Goal: Find contact information: Find contact information

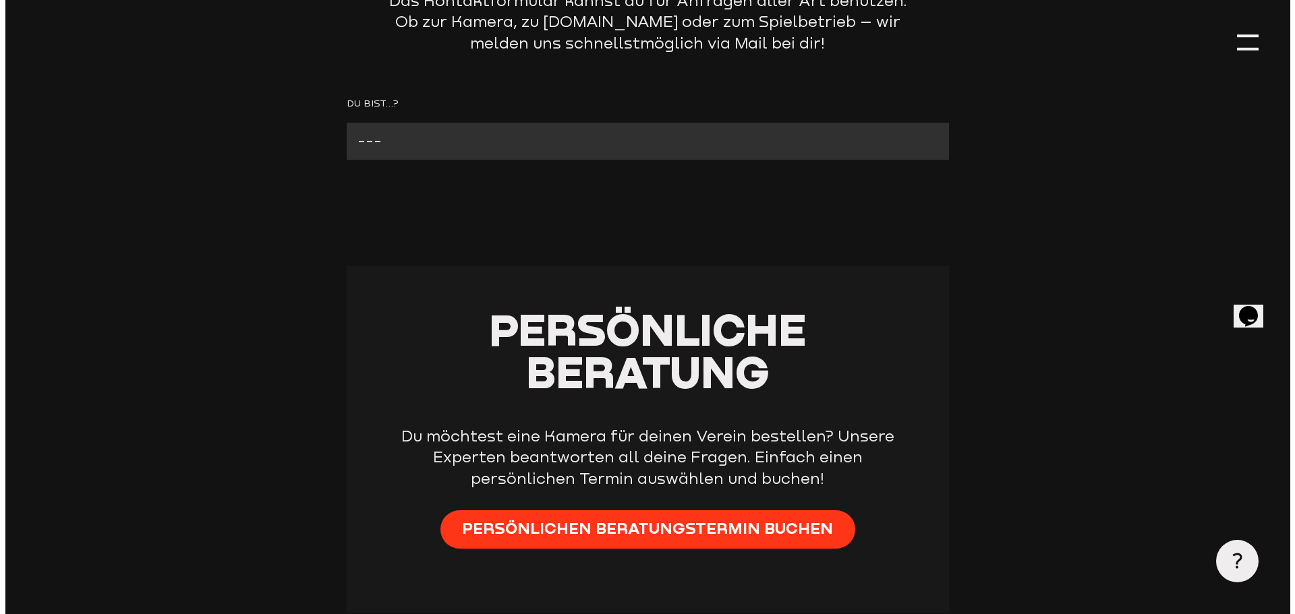
scroll to position [270, 0]
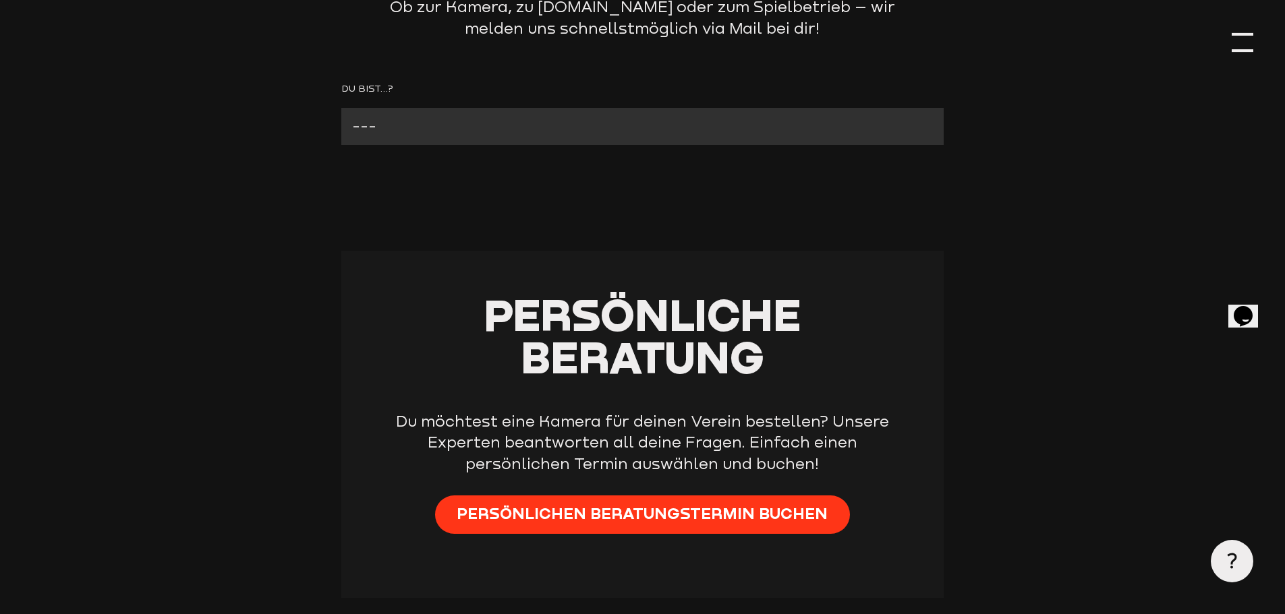
click at [1239, 45] on div at bounding box center [1242, 43] width 22 height 22
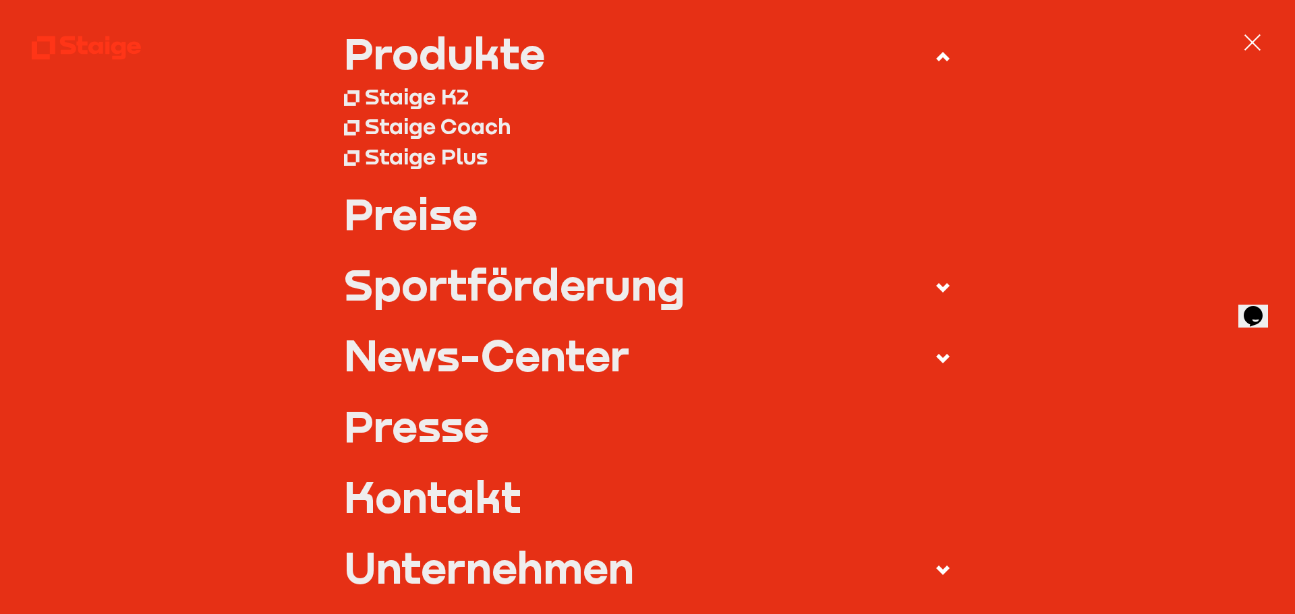
scroll to position [202, 0]
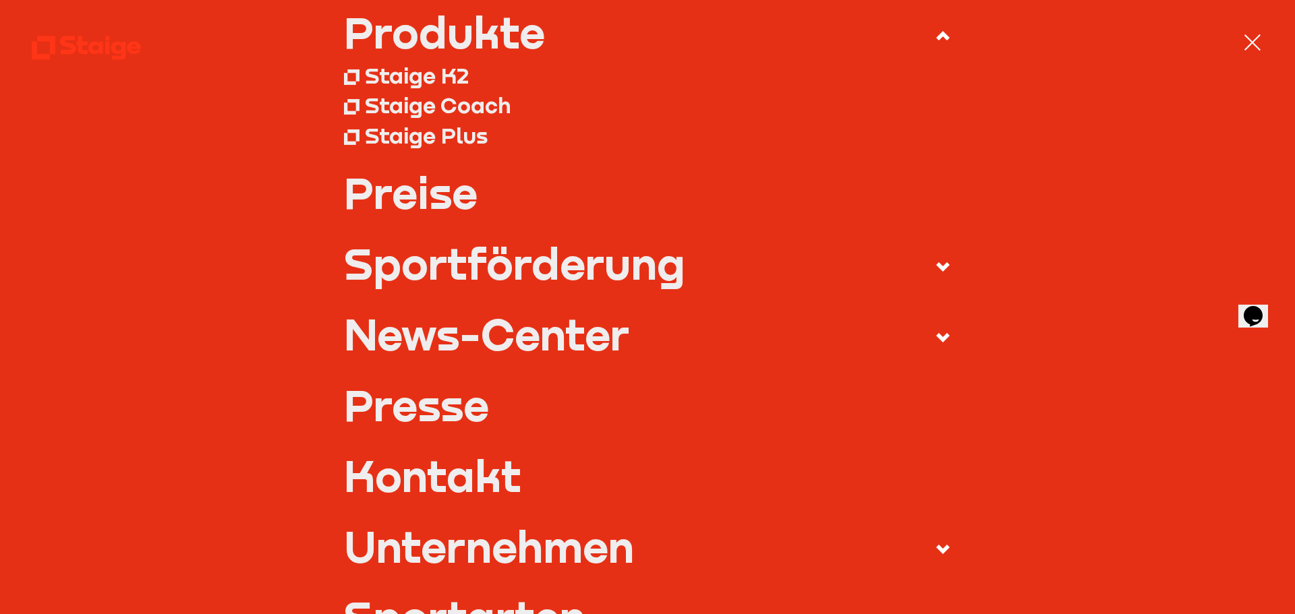
click at [455, 471] on link "Kontakt" at bounding box center [648, 476] width 608 height 42
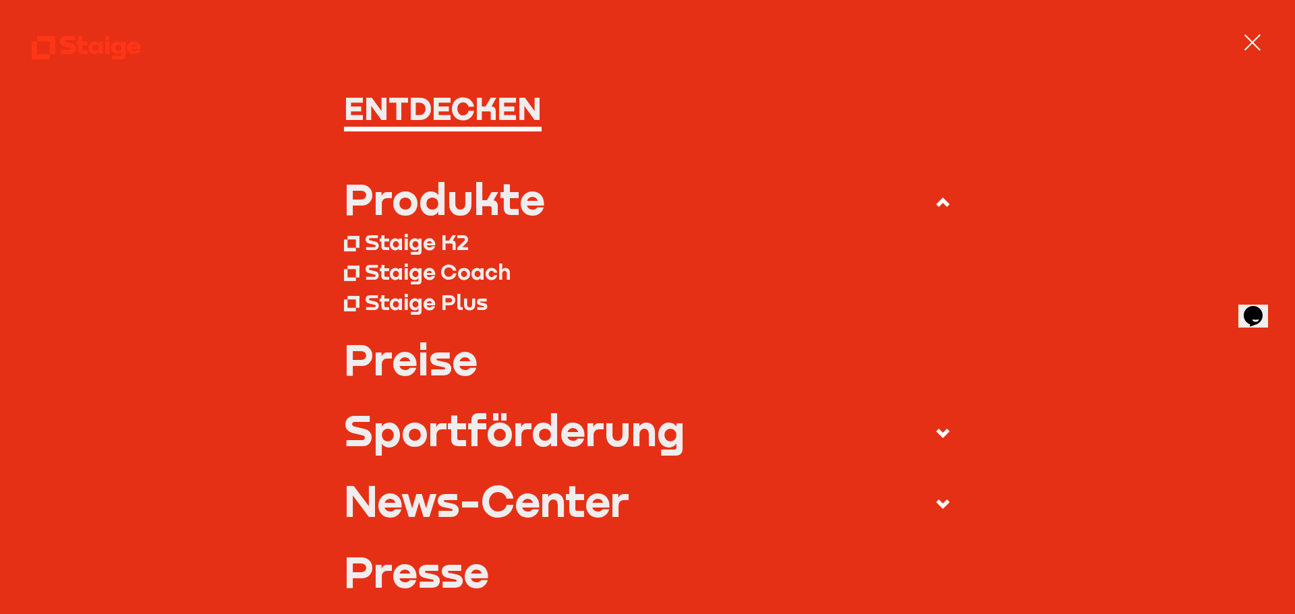
scroll to position [67, 0]
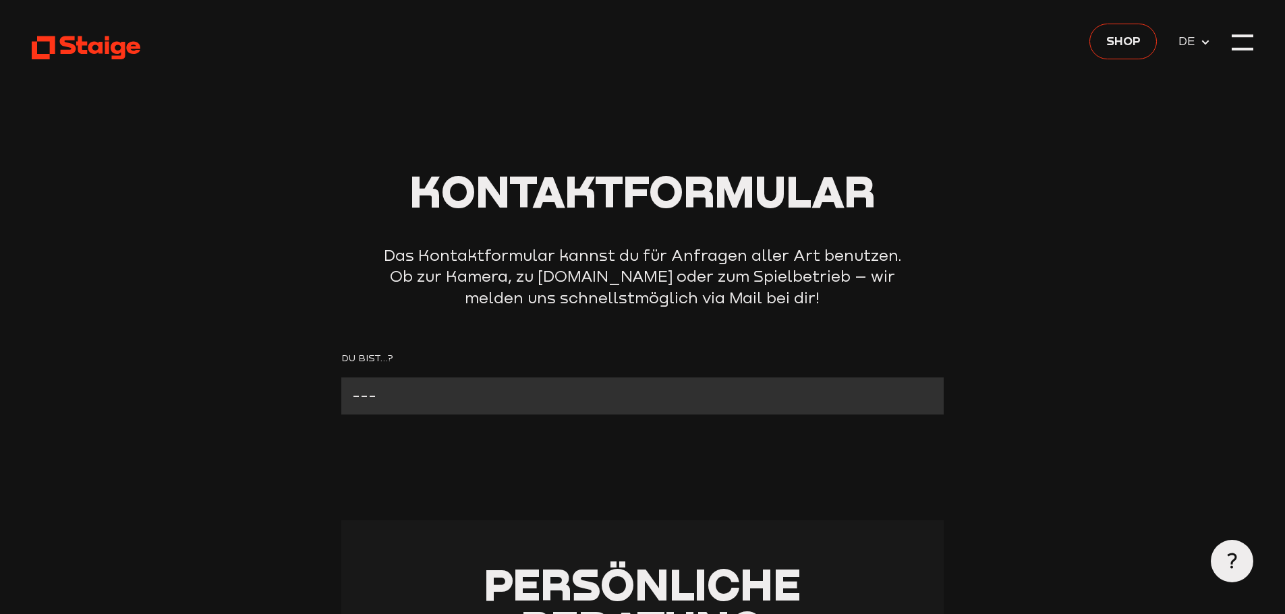
click at [504, 388] on select "--- Verein mit Kamera Verein ohne Kamera Fan Andere" at bounding box center [642, 396] width 602 height 37
select select "Verein mit Kamera"
click at [341, 378] on select "--- Verein mit Kamera Verein ohne Kamera Fan Andere" at bounding box center [642, 396] width 602 height 37
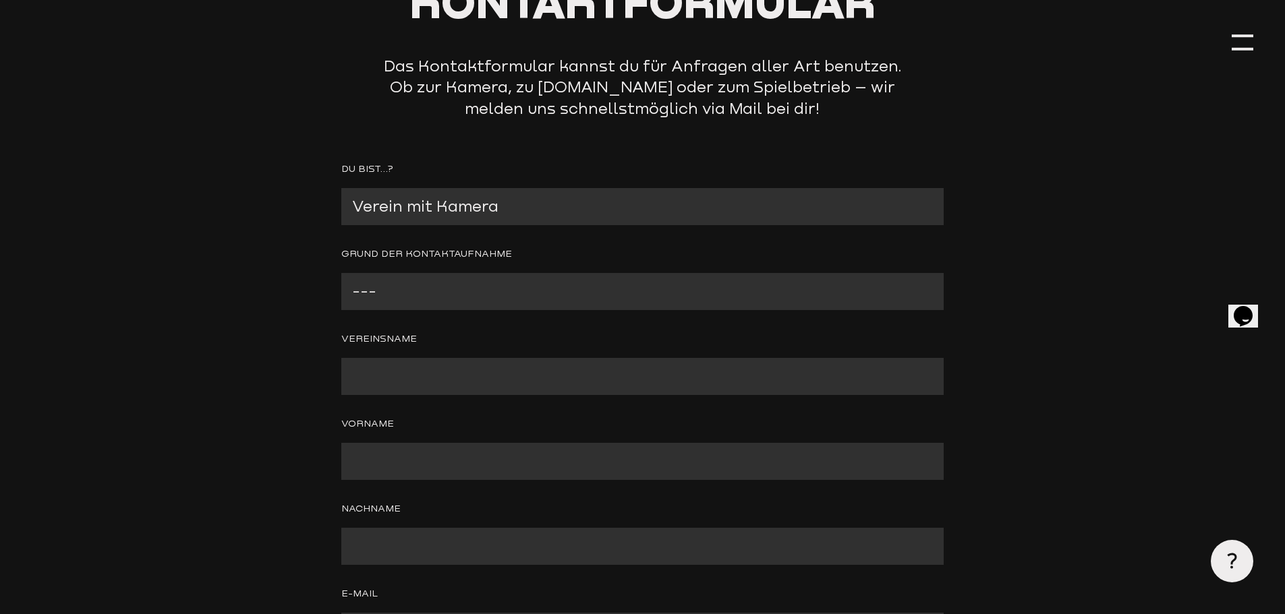
scroll to position [202, 0]
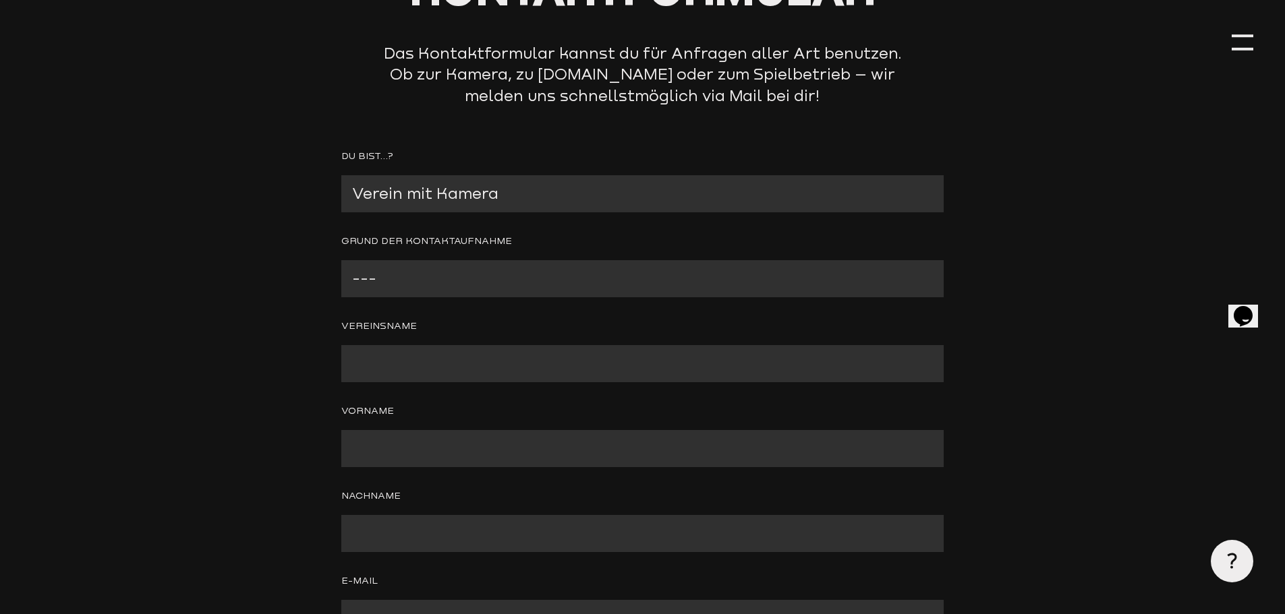
click at [522, 264] on select "--- Problem mit der Kamera Wir benötigen technischen Support Bitte um Rückruf A…" at bounding box center [642, 278] width 602 height 37
click at [228, 379] on header "Kontaktformular Das Kontaktformular kannst du für Anfragen aller Art benutzen. …" at bounding box center [642, 460] width 1221 height 1324
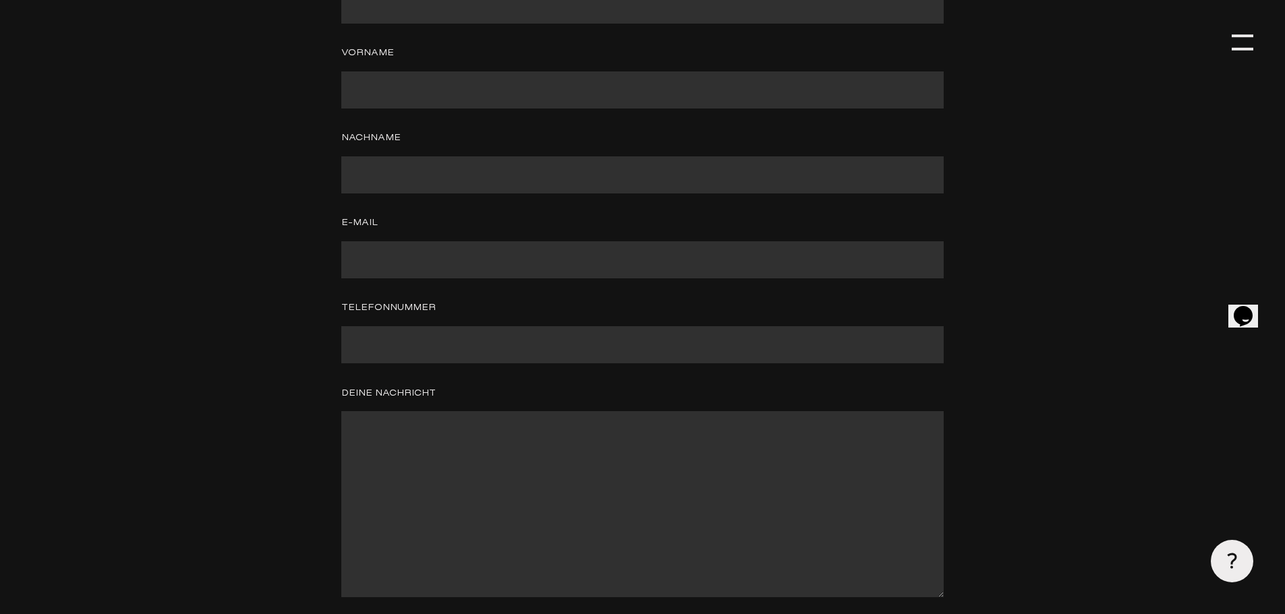
scroll to position [0, 0]
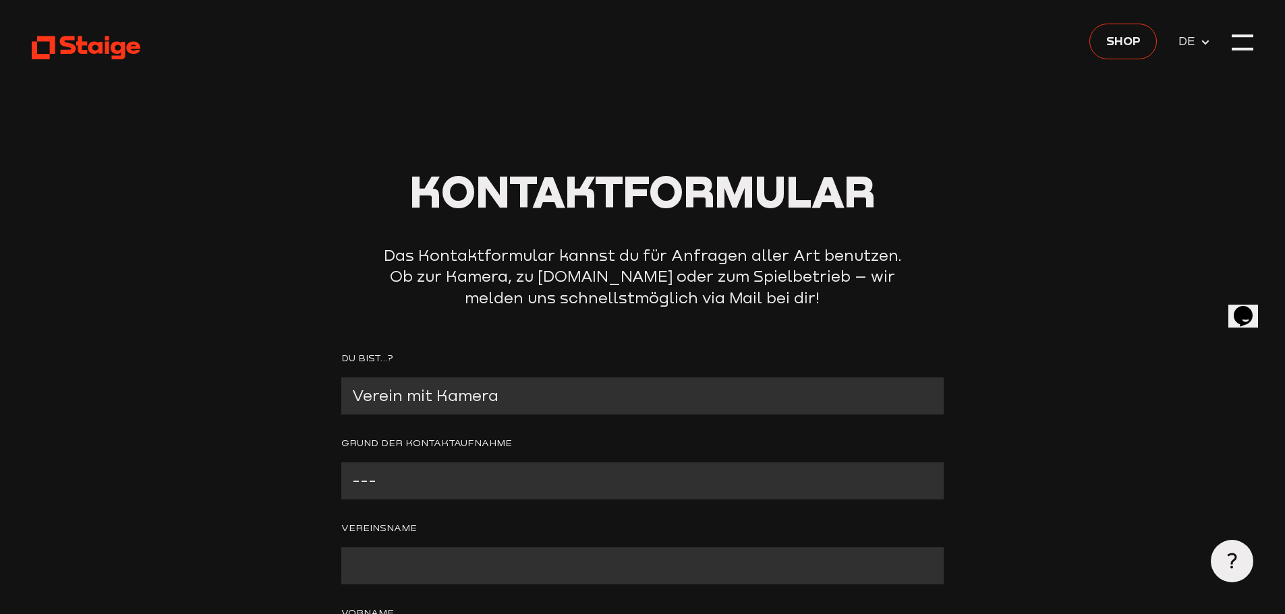
drag, startPoint x: 245, startPoint y: 365, endPoint x: 223, endPoint y: 165, distance: 201.5
